Goal: Task Accomplishment & Management: Manage account settings

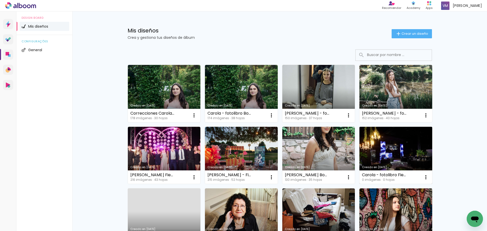
click at [406, 159] on link "Creado en [DATE]" at bounding box center [396, 155] width 73 height 57
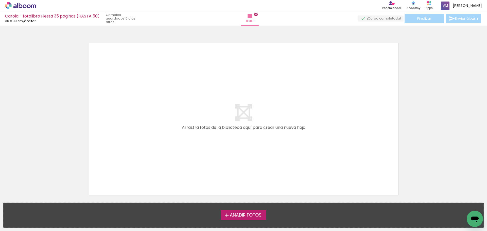
click at [30, 22] on link "editar" at bounding box center [29, 21] width 13 height 4
type input "30"
type input "60"
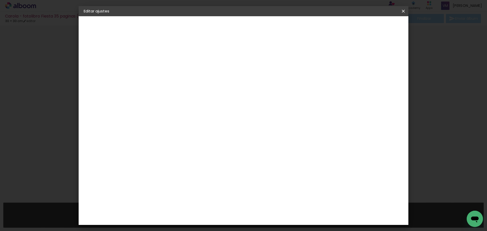
click at [0, 0] on slot "Carola - fotolibro Fiesta 35 paginas (HASTA 50)" at bounding box center [0, 0] width 0 height 0
click at [169, 69] on paper-input-container "Título del álbum Carola - fotolibro Fiesta 35 paginas (HASTA 50)" at bounding box center [167, 68] width 4 height 13
click at [167, 67] on input "Carola - fotolibro Fiesta 35 paginas (HASTA 50)" at bounding box center [167, 68] width 0 height 8
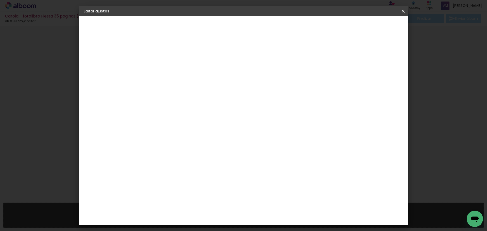
click at [167, 69] on input "Carola - fotolibro Fiesta 35 paginas (HASTA 40)" at bounding box center [167, 68] width 0 height 8
type input "Carola - fotolibro Fiesta 30 paginas (HASTA 40)"
type paper-input "Carola - fotolibro Fiesta 30 paginas (HASTA 40)"
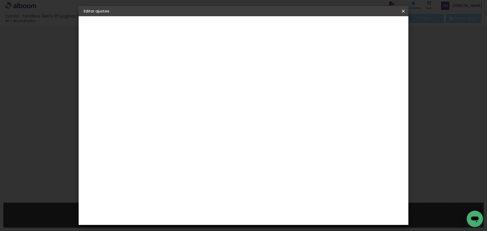
click at [217, 24] on paper-button "Avanzar" at bounding box center [204, 27] width 24 height 9
drag, startPoint x: 338, startPoint y: 81, endPoint x: 335, endPoint y: 87, distance: 6.3
click at [253, 83] on paper-listbox "Tamaño libre Sugerir una encuadernadora" at bounding box center [229, 88] width 47 height 47
click at [253, 80] on paper-item "Tamaño libre" at bounding box center [229, 77] width 47 height 11
click at [0, 0] on slot "Avanzar" at bounding box center [0, 0] width 0 height 0
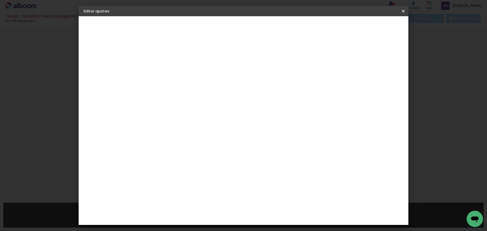
click at [372, 28] on span "Guardar configuración" at bounding box center [351, 27] width 40 height 4
click at [404, 11] on iron-icon at bounding box center [404, 11] width 6 height 5
click at [367, 28] on span "Guardar configuración" at bounding box center [351, 27] width 40 height 4
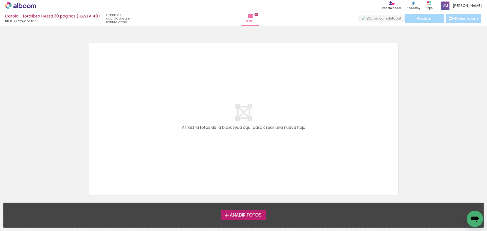
click at [276, 135] on quentale-layouter at bounding box center [243, 118] width 315 height 157
click at [227, 213] on iron-icon at bounding box center [227, 215] width 6 height 6
click at [0, 0] on input "file" at bounding box center [0, 0] width 0 height 0
